Goal: Task Accomplishment & Management: Manage account settings

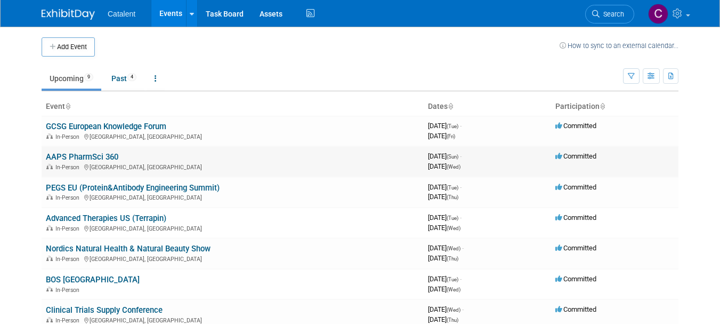
click at [106, 156] on link "AAPS PharmSci 360" at bounding box center [82, 157] width 72 height 10
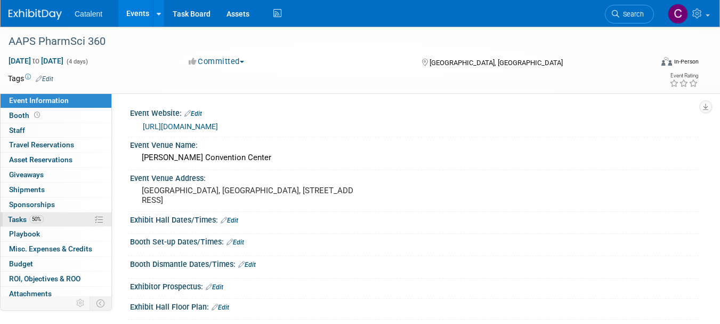
click at [59, 224] on link "50% Tasks 50%" at bounding box center [56, 219] width 111 height 14
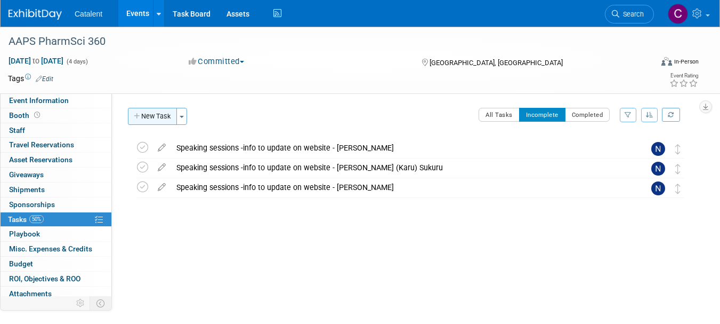
click at [158, 116] on button "New Task" at bounding box center [152, 116] width 49 height 17
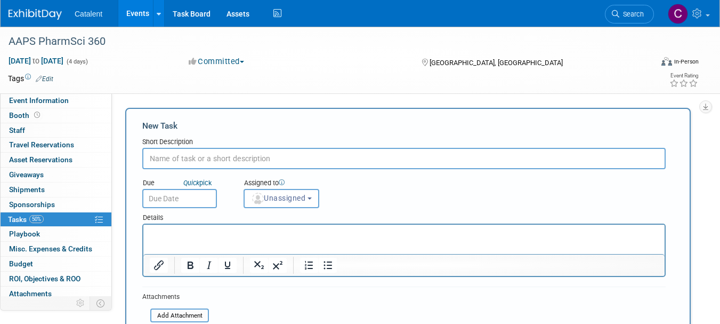
click at [250, 157] on input "text" at bounding box center [403, 158] width 523 height 21
paste input "One-on-One Meetings"
click at [243, 159] on input "One-on-One Meetings" at bounding box center [403, 158] width 523 height 21
click at [278, 229] on p "Rich Text Area. Press ALT-0 for help." at bounding box center [404, 234] width 509 height 11
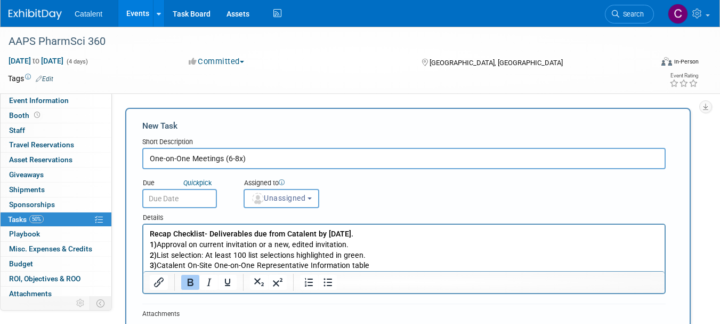
click at [370, 261] on p "3) Catalent On-Site One-on-One Representative Information table" at bounding box center [404, 265] width 509 height 11
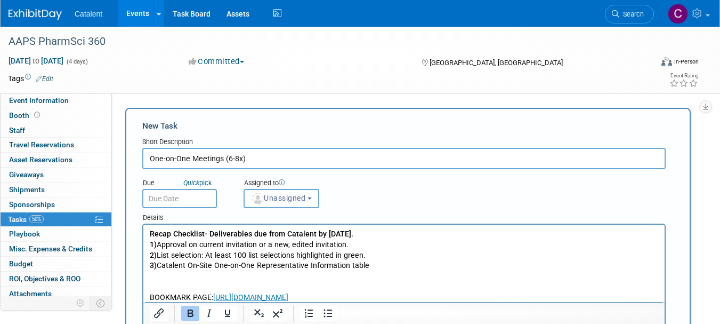
click at [285, 159] on input "One-on-One Meetings (6-8x)" at bounding box center [403, 158] width 523 height 21
type input "One-on-One Meetings (6-8x) -due 17 Oct"
click at [289, 195] on span "Unassigned" at bounding box center [278, 198] width 54 height 9
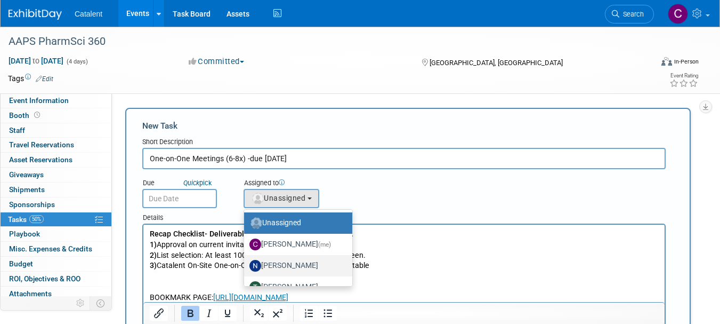
click at [293, 265] on label "Nicole Bullock" at bounding box center [295, 265] width 92 height 17
click at [246, 265] on input "Nicole Bullock" at bounding box center [242, 264] width 7 height 7
select select "02d4bfa8-3b27-41d6-9684-f5788393f352"
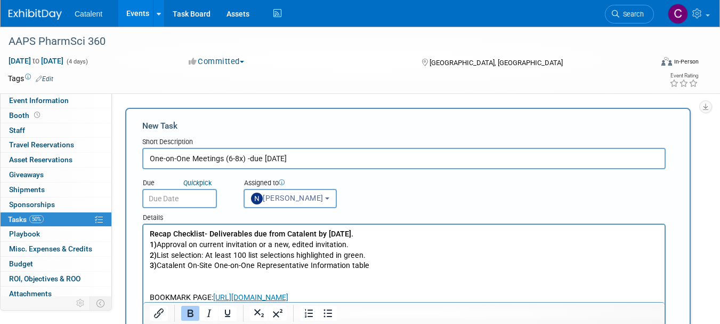
click at [186, 198] on input "text" at bounding box center [179, 198] width 75 height 19
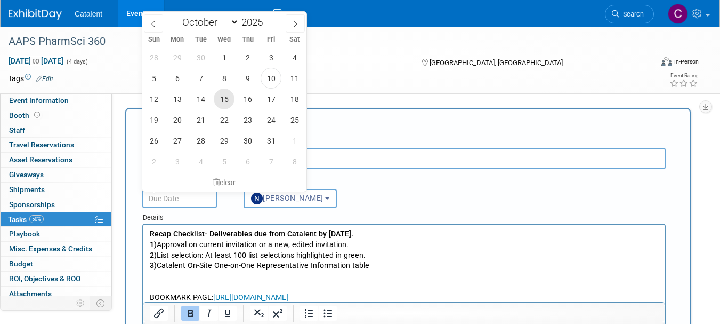
click at [223, 102] on span "15" at bounding box center [224, 98] width 21 height 21
type input "Oct 15, 2025"
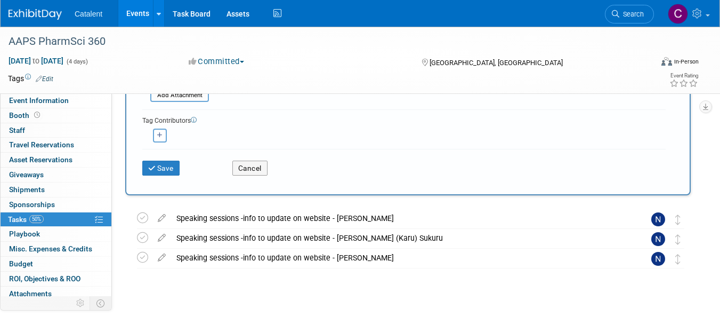
scroll to position [279, 0]
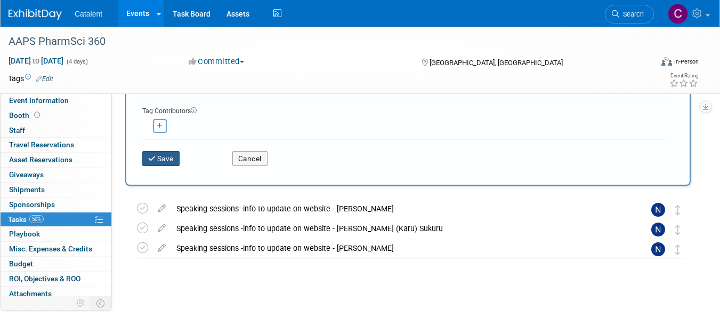
click at [168, 159] on button "Save" at bounding box center [160, 158] width 37 height 15
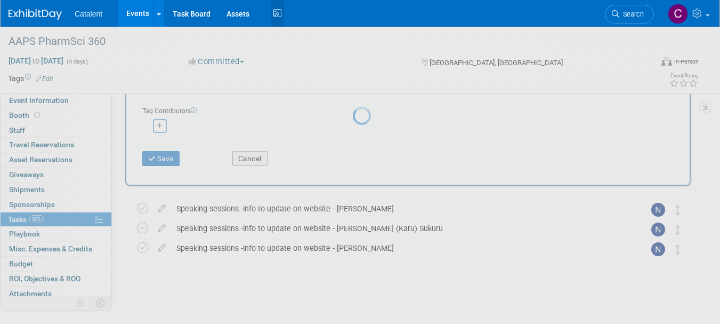
scroll to position [13, 0]
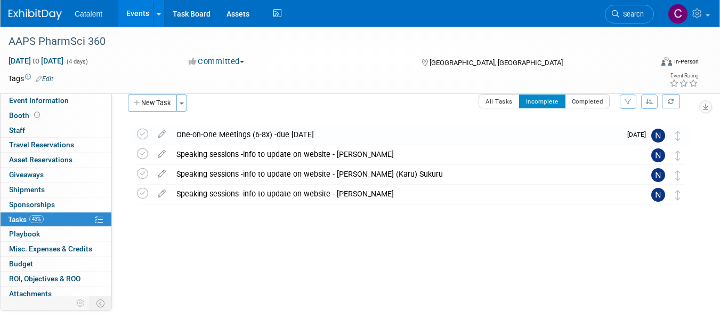
click at [27, 15] on img at bounding box center [35, 14] width 53 height 11
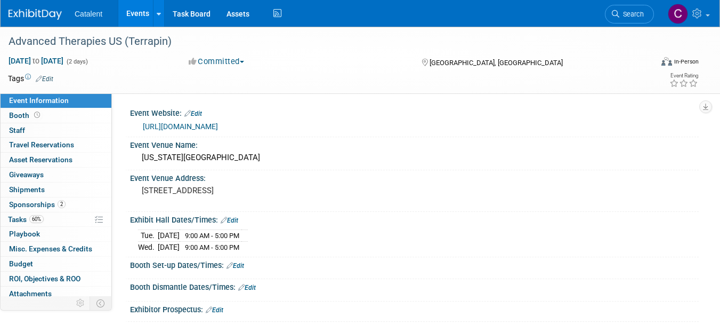
click at [222, 306] on link "Edit" at bounding box center [215, 309] width 18 height 7
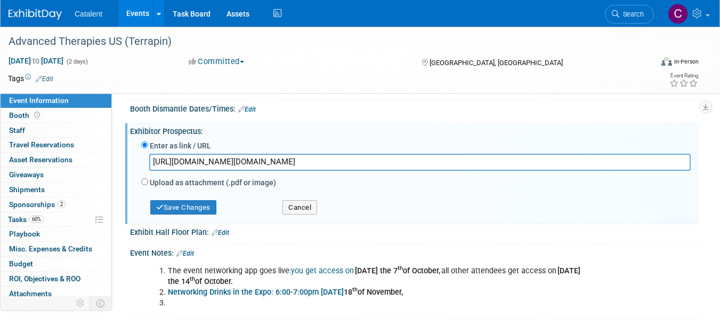
scroll to position [0, 567]
type input "https://protect.checkpoint.com/v2/r01/___https://www.terrapinn.com/em/___.YzJ1O…"
click at [207, 207] on button "Save Changes" at bounding box center [183, 207] width 66 height 15
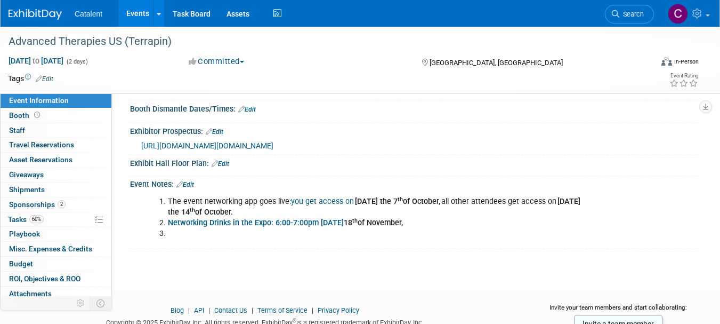
click at [190, 188] on link "Edit" at bounding box center [185, 184] width 18 height 7
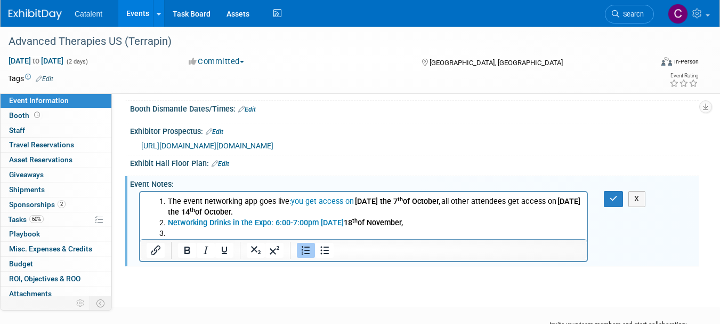
click at [261, 237] on li "Rich Text Area. Press ALT-0 for help." at bounding box center [374, 233] width 413 height 11
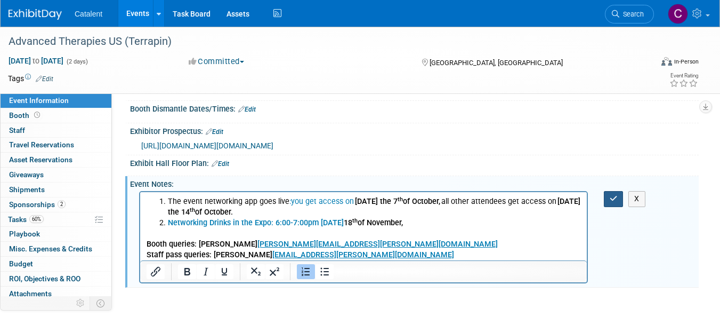
click at [614, 202] on icon "button" at bounding box center [614, 198] width 8 height 7
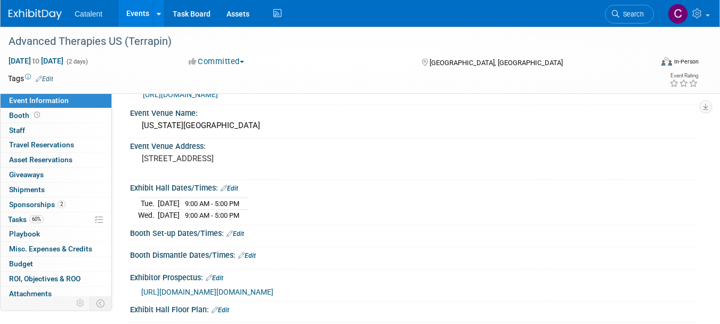
scroll to position [31, 0]
